Goal: Task Accomplishment & Management: Complete application form

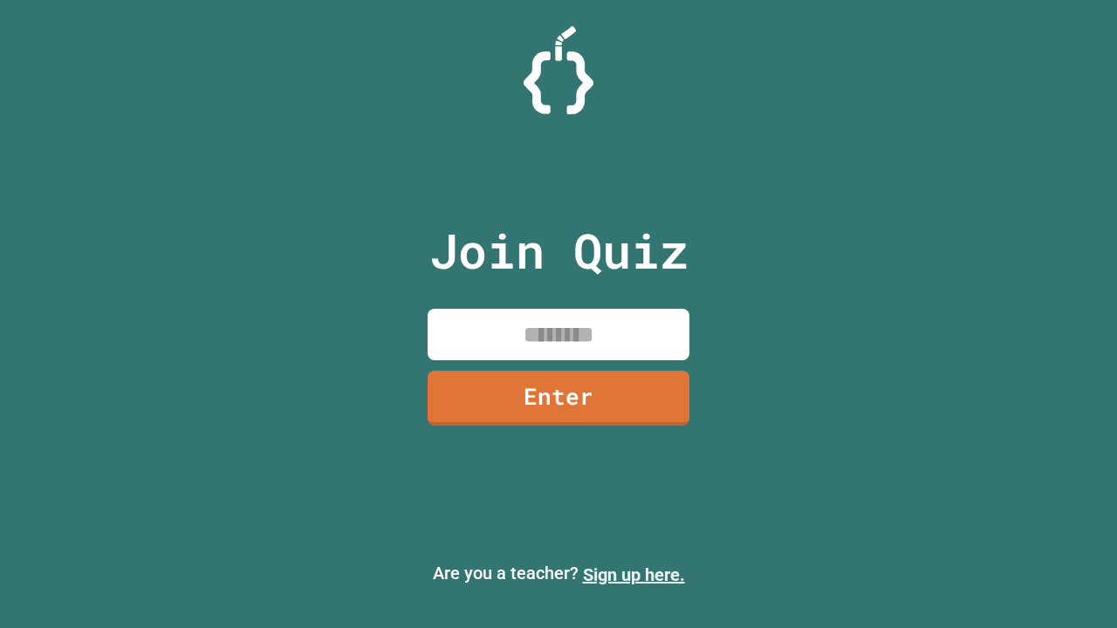
click at [634, 575] on link "Sign up here." at bounding box center [634, 575] width 102 height 21
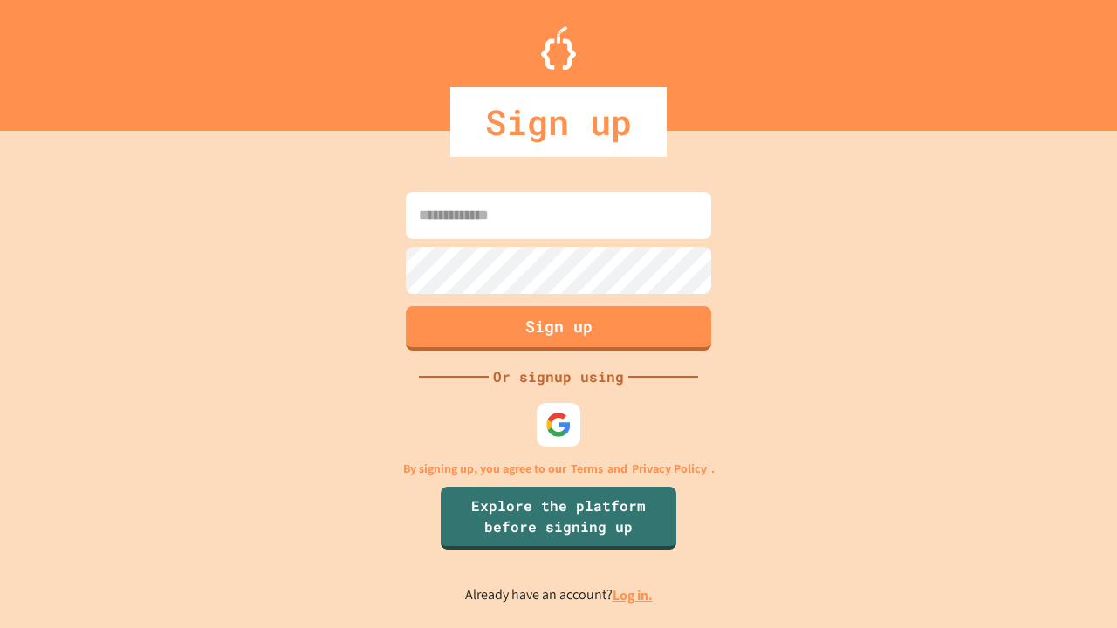
click at [634, 595] on link "Log in." at bounding box center [633, 596] width 40 height 18
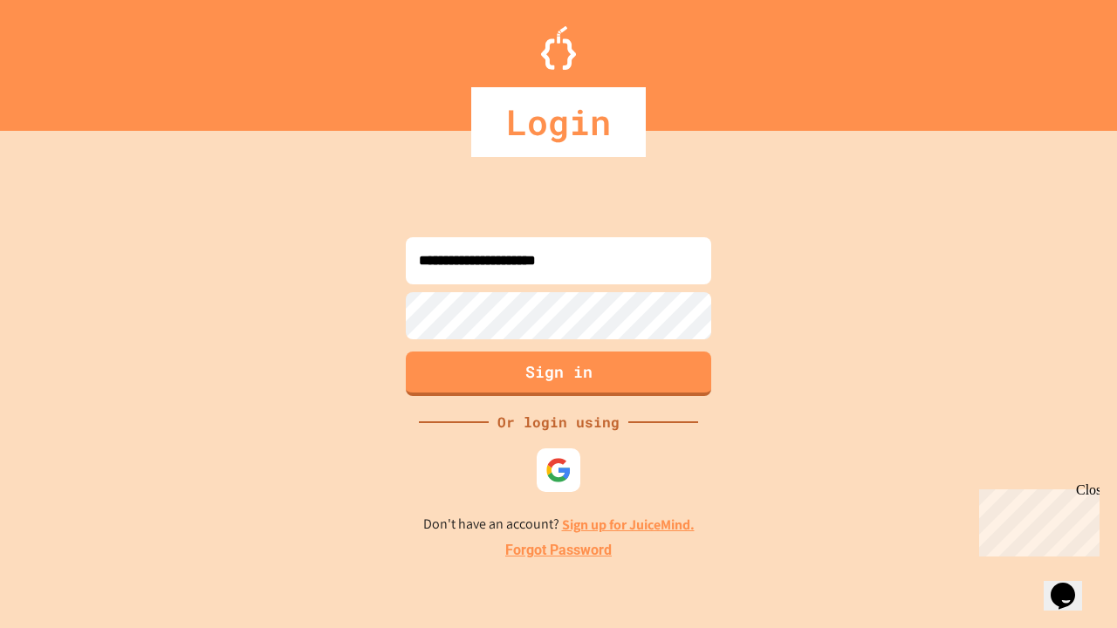
type input "**********"
